Goal: Task Accomplishment & Management: Manage account settings

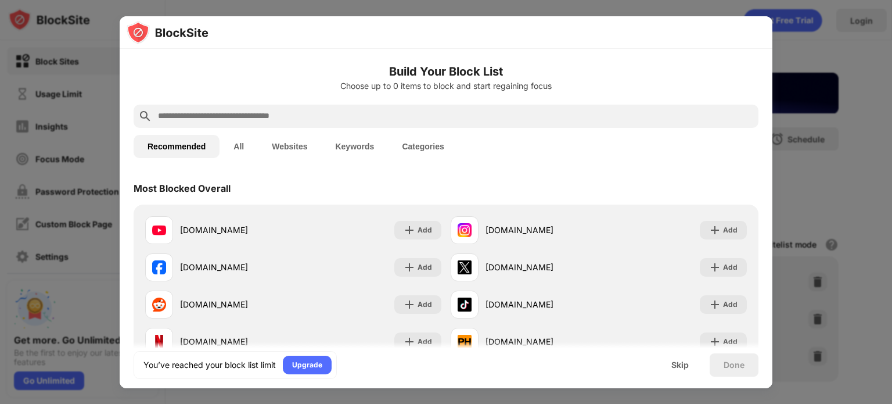
click at [891, 159] on div at bounding box center [446, 202] width 892 height 404
click at [866, 167] on div at bounding box center [446, 202] width 892 height 404
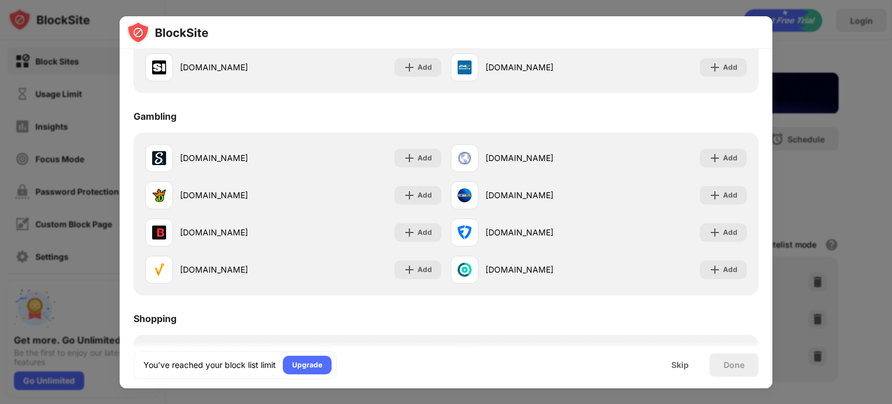
scroll to position [1249, 0]
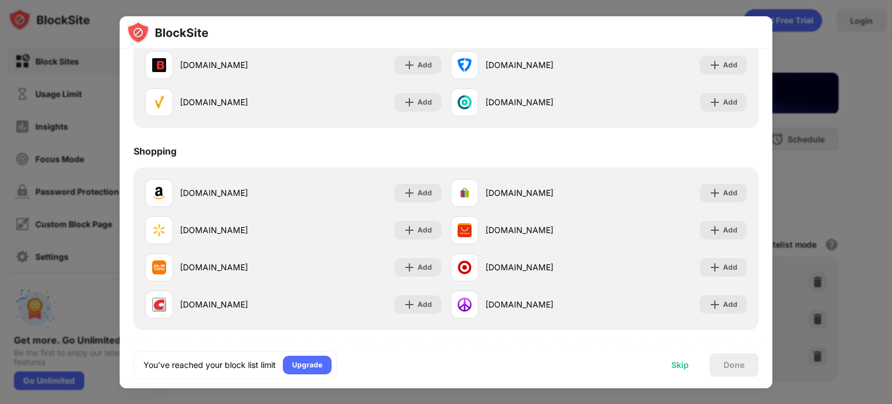
click at [676, 360] on div "Skip" at bounding box center [679, 364] width 17 height 9
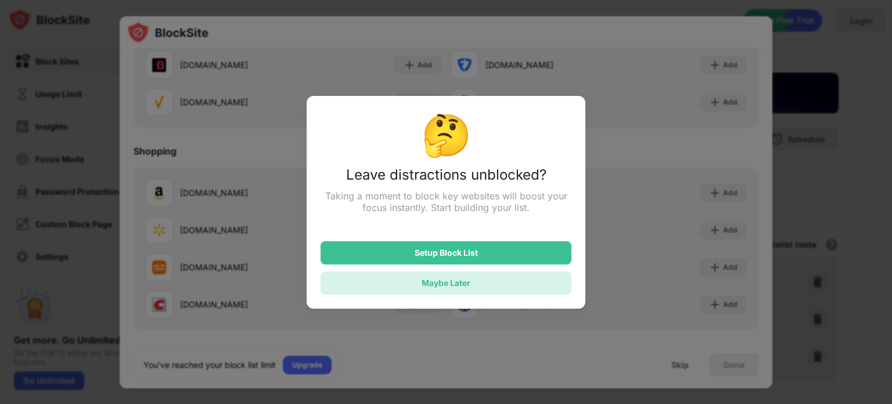
click at [458, 283] on div "Maybe Later" at bounding box center [446, 283] width 49 height 10
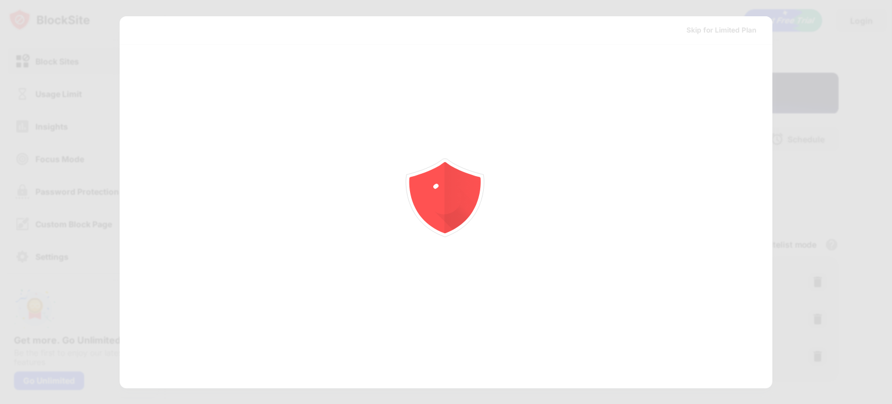
scroll to position [0, 0]
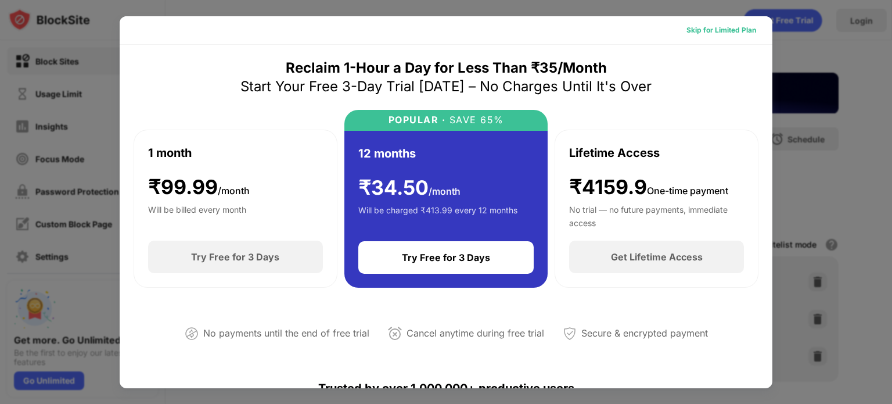
click at [701, 25] on div "Skip for Limited Plan" at bounding box center [721, 30] width 70 height 12
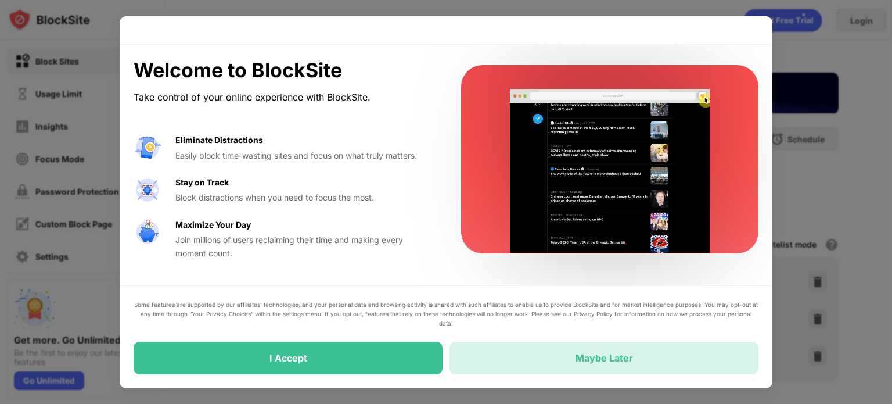
click at [582, 348] on div "Maybe Later" at bounding box center [603, 357] width 309 height 33
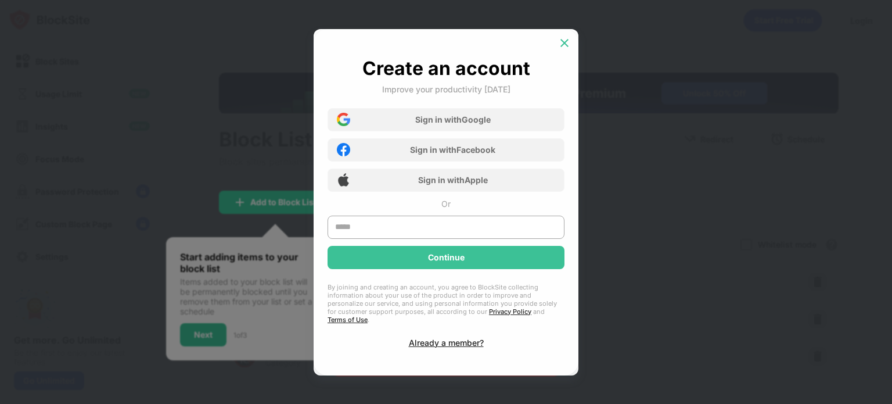
click at [569, 48] on img at bounding box center [565, 43] width 12 height 12
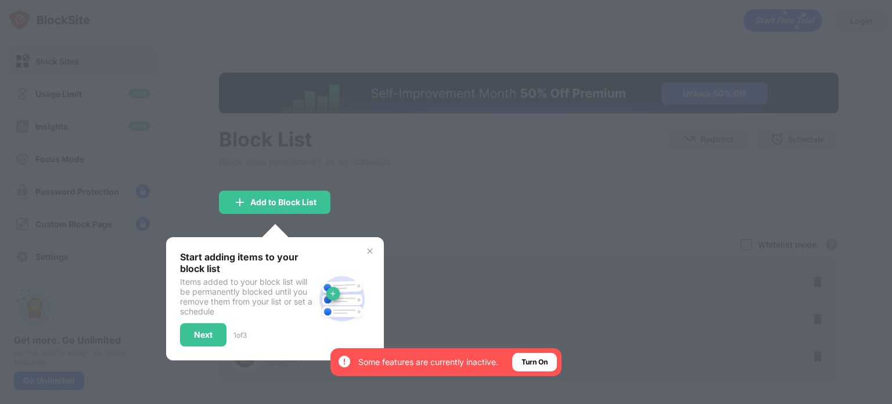
click at [363, 217] on div at bounding box center [446, 202] width 892 height 404
click at [204, 336] on div "Next" at bounding box center [203, 334] width 19 height 9
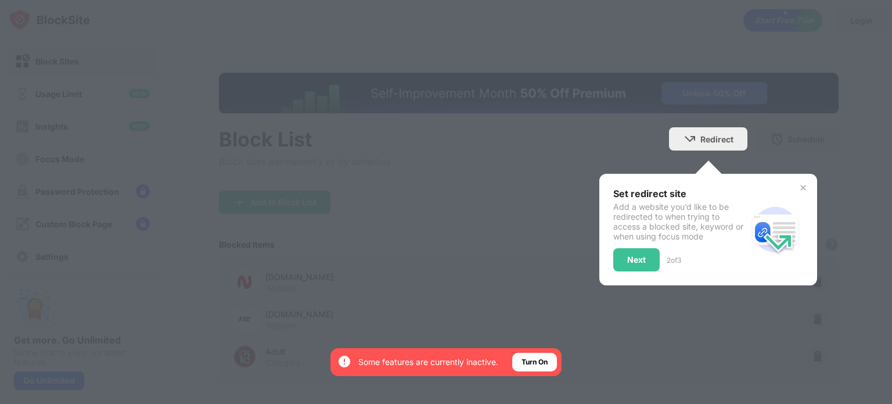
click at [798, 190] on img at bounding box center [802, 187] width 9 height 9
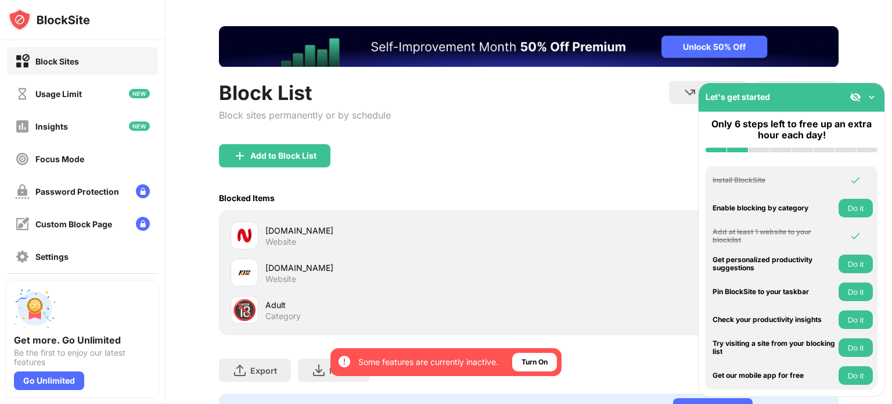
scroll to position [109, 0]
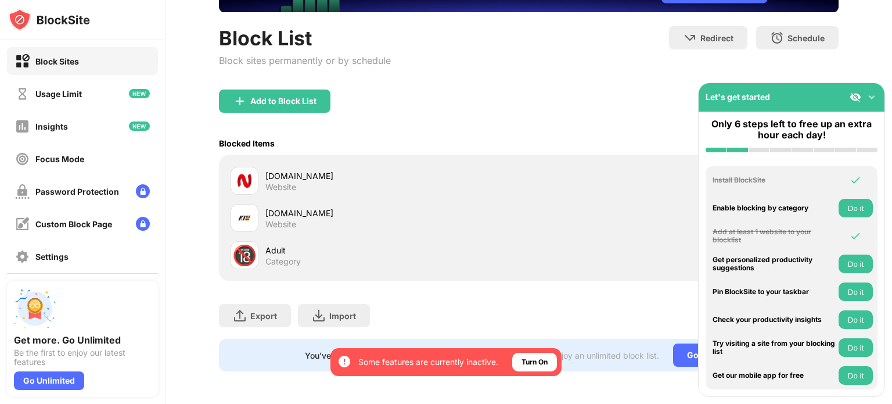
click at [874, 93] on img at bounding box center [872, 97] width 12 height 12
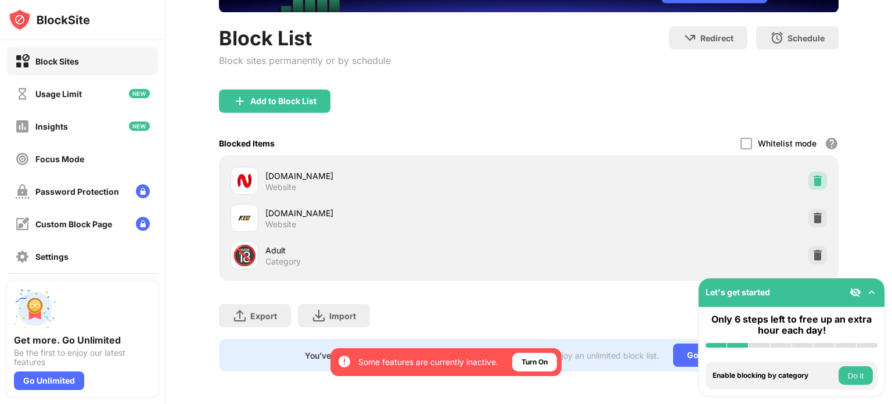
click at [812, 175] on img at bounding box center [818, 181] width 12 height 12
